Goal: Information Seeking & Learning: Learn about a topic

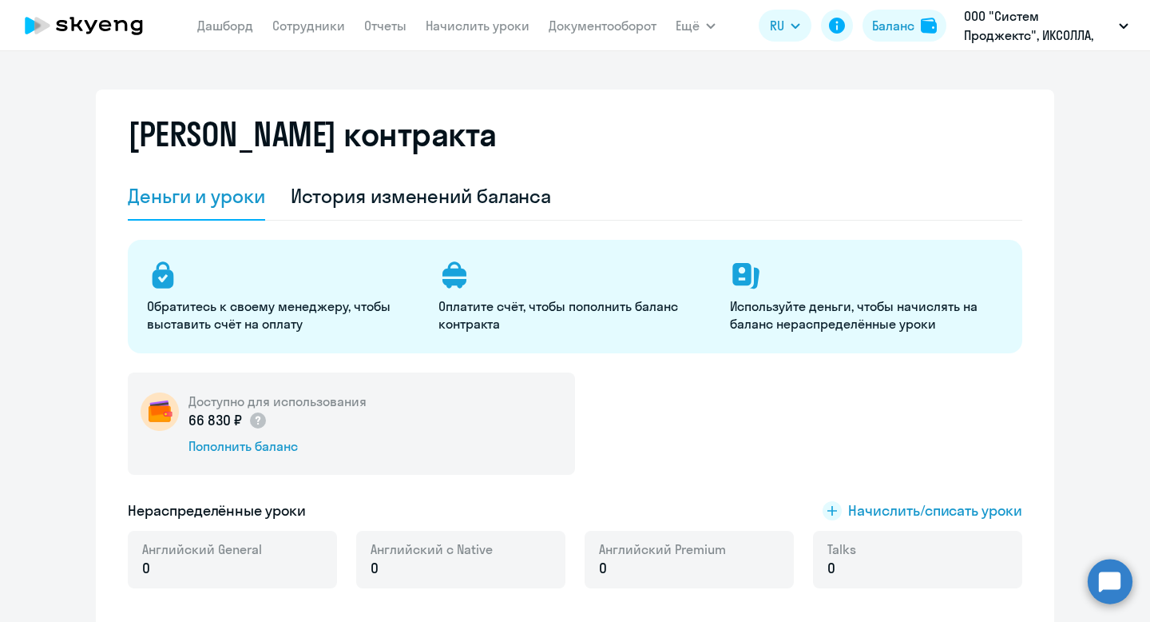
select select "english_adult_not_native_speaker"
click at [310, 31] on link "Сотрудники" at bounding box center [308, 26] width 73 height 16
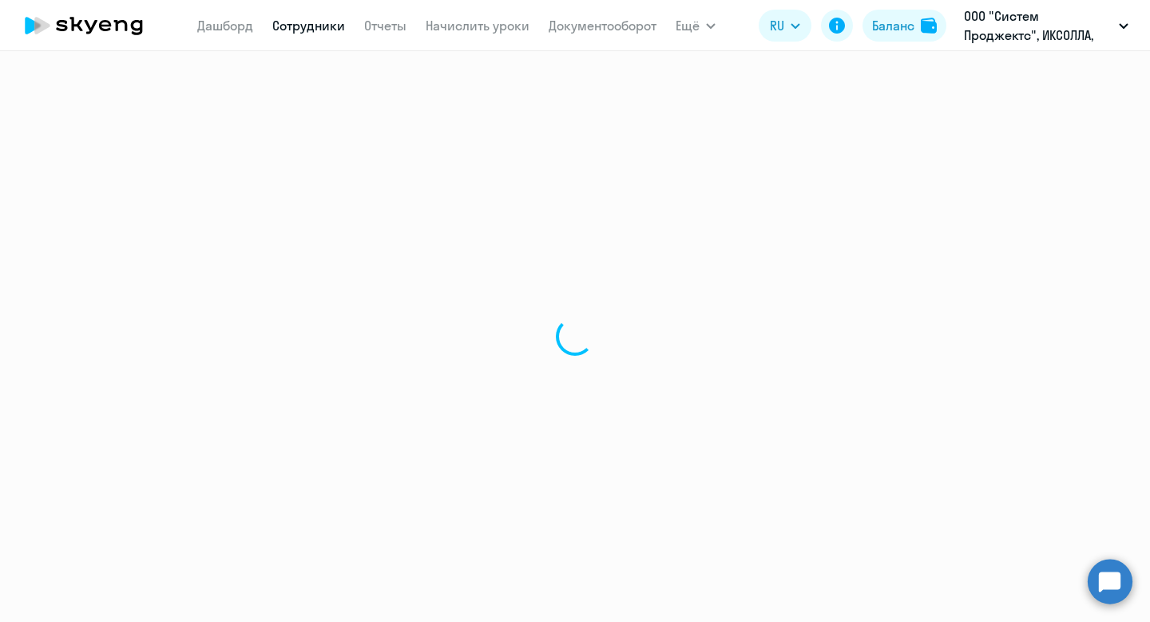
select select "30"
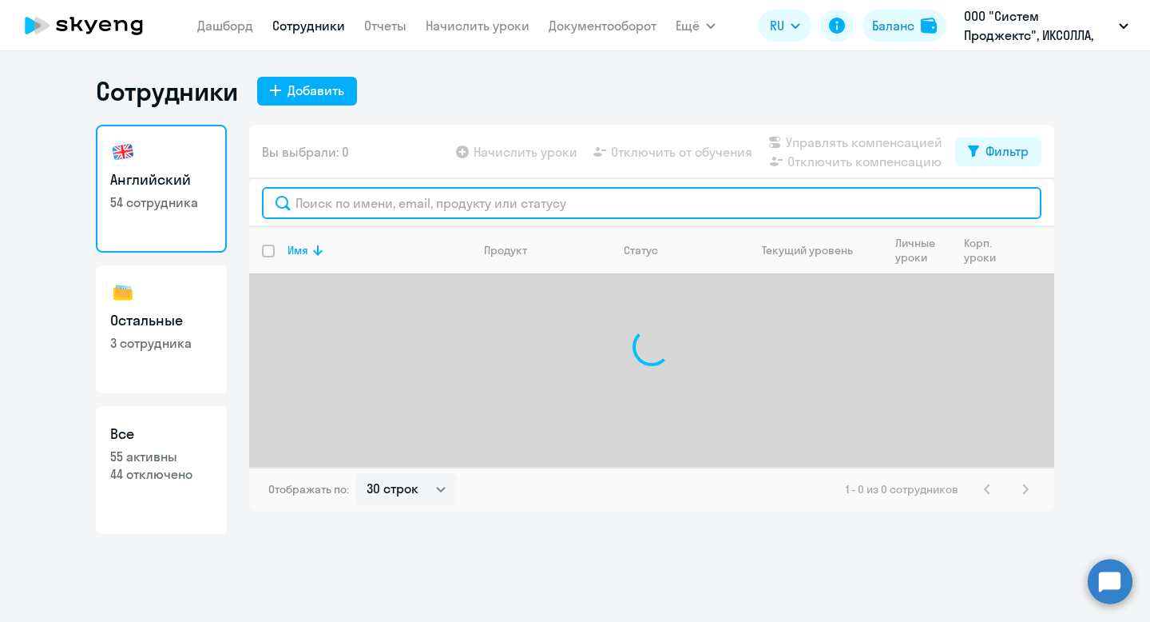
click at [381, 210] on input "text" at bounding box center [652, 203] width 780 height 32
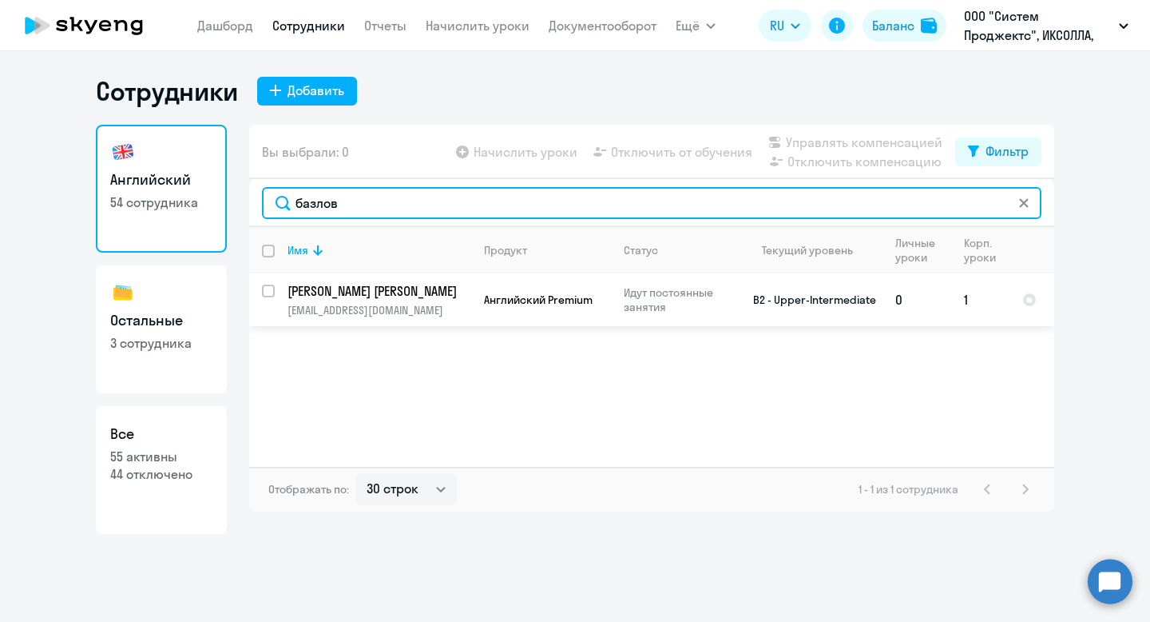
type input "базлов"
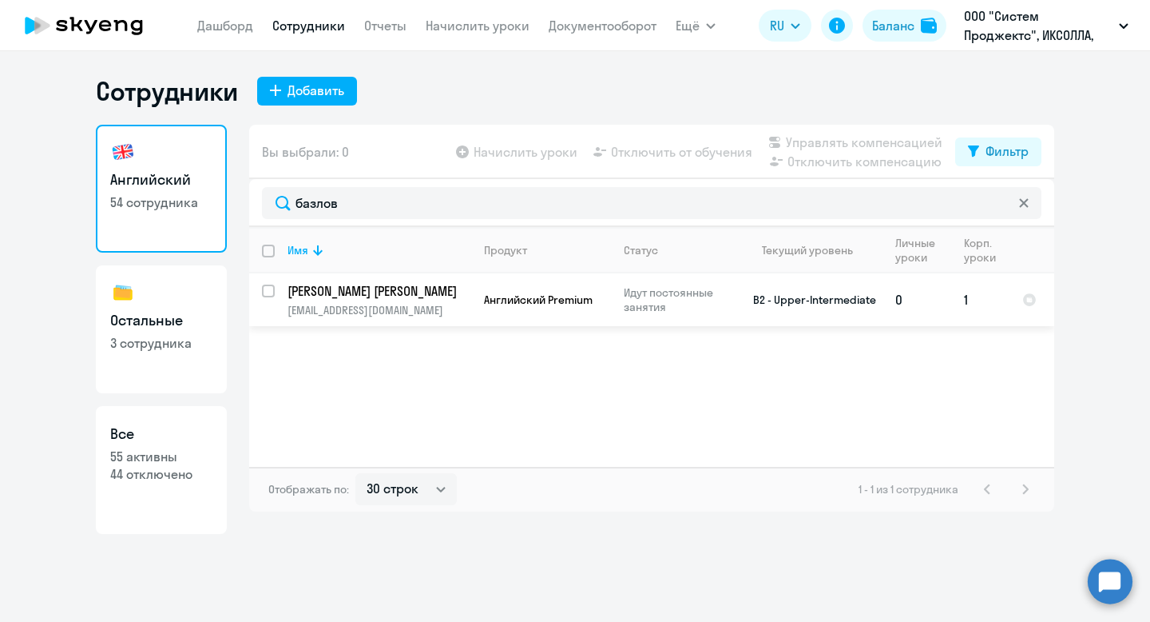
click at [480, 305] on td "Английский Premium" at bounding box center [541, 299] width 140 height 53
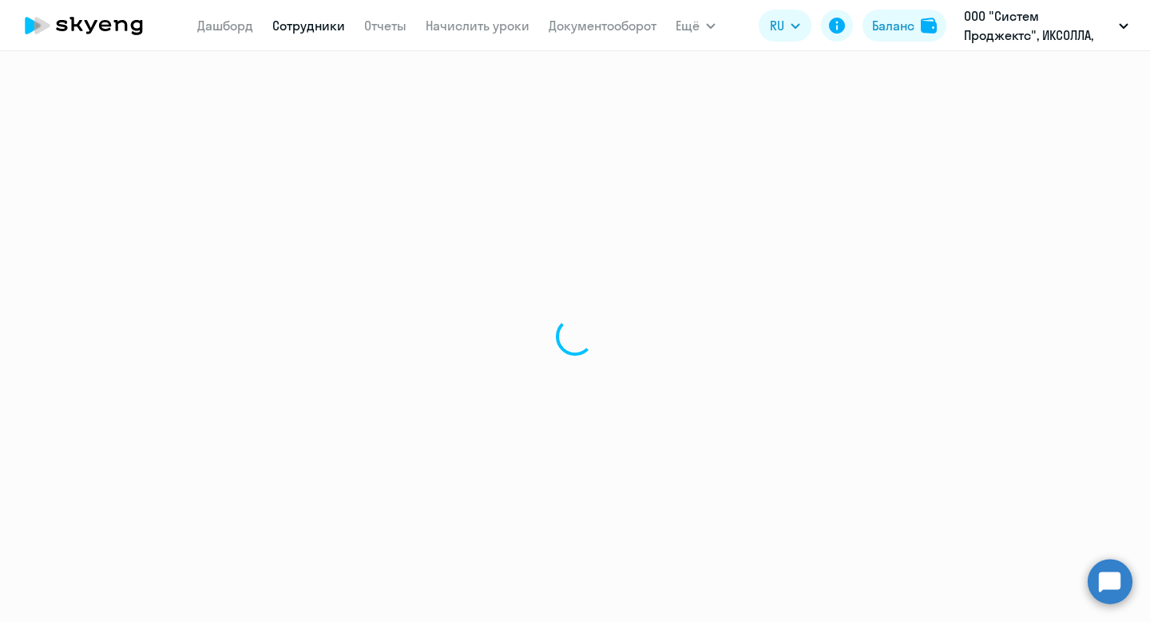
select select "english"
